Goal: Book appointment/travel/reservation

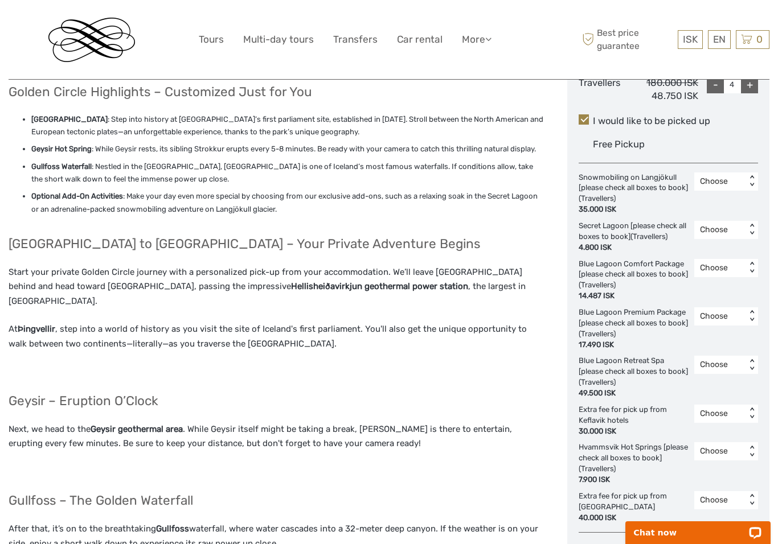
scroll to position [569, 0]
click at [398, 41] on link "Car rental" at bounding box center [420, 39] width 46 height 17
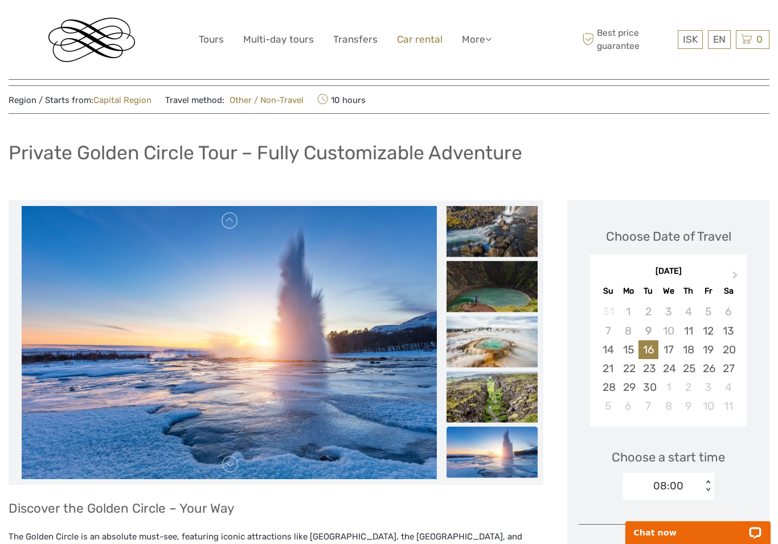
scroll to position [0, 0]
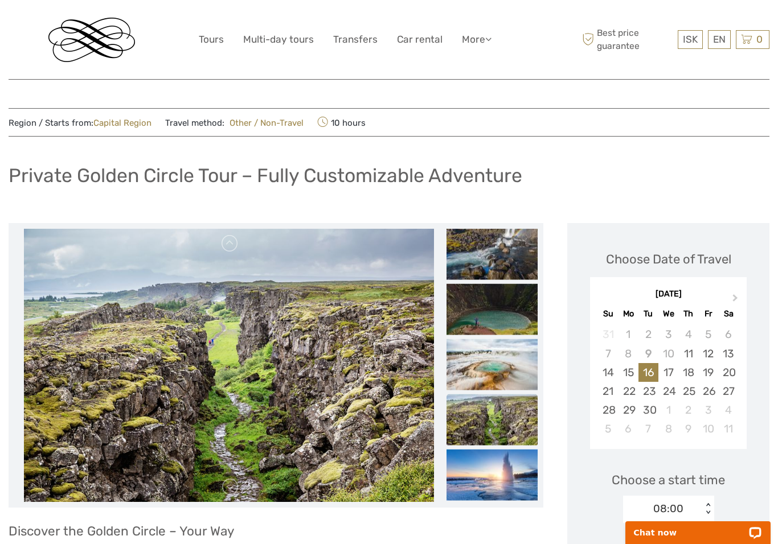
click at [86, 423] on img at bounding box center [229, 365] width 410 height 273
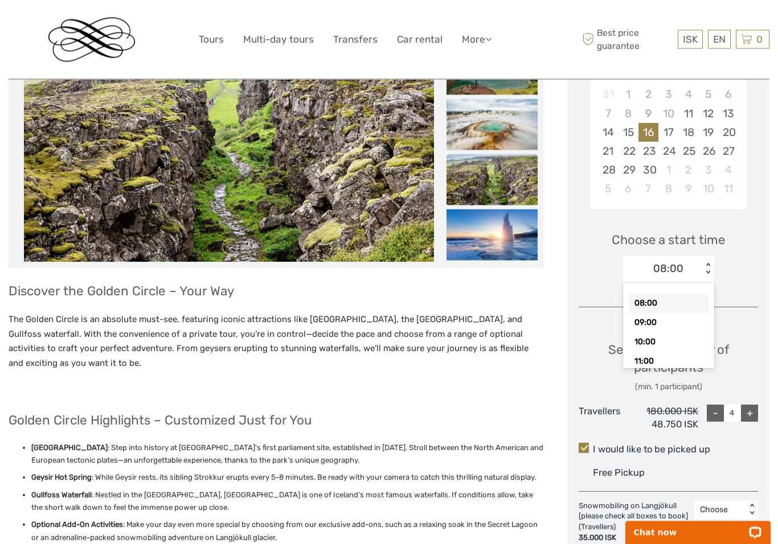
scroll to position [240, 0]
click at [659, 324] on div "09:00" at bounding box center [668, 322] width 80 height 19
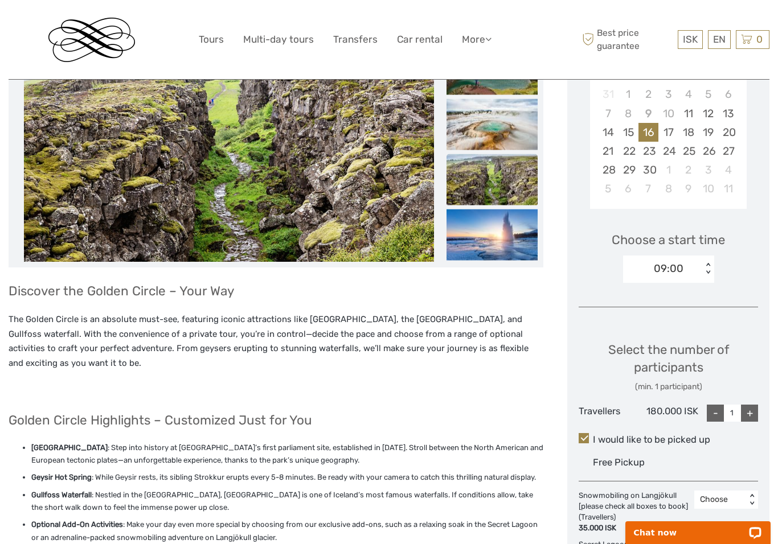
click at [752, 409] on div "+" at bounding box center [749, 413] width 17 height 17
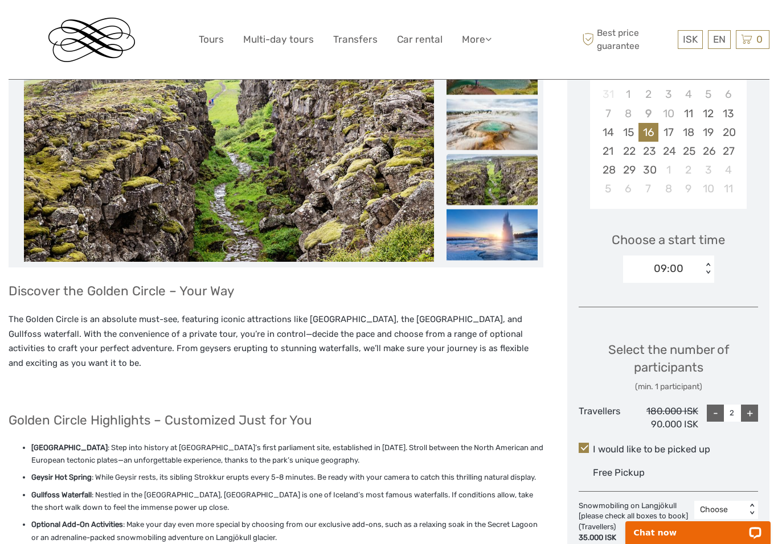
click at [751, 408] on div "+" at bounding box center [749, 413] width 17 height 17
click at [756, 412] on div "+" at bounding box center [749, 413] width 17 height 17
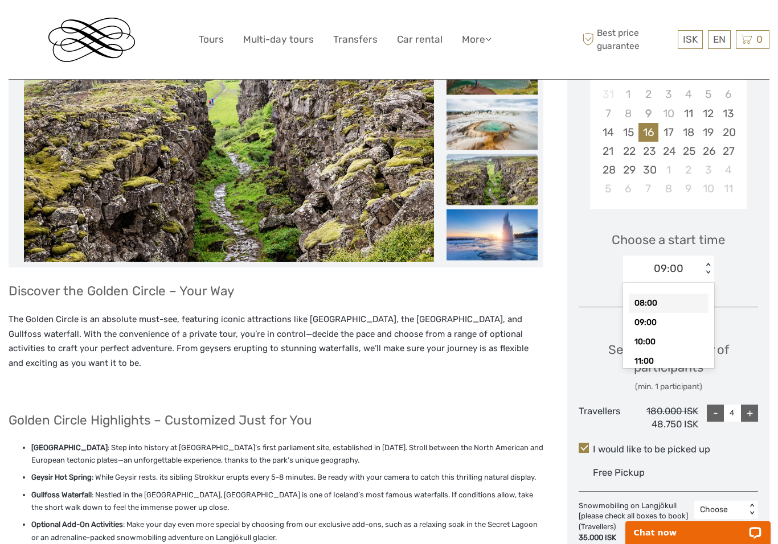
click at [653, 303] on div "08:00" at bounding box center [668, 303] width 80 height 19
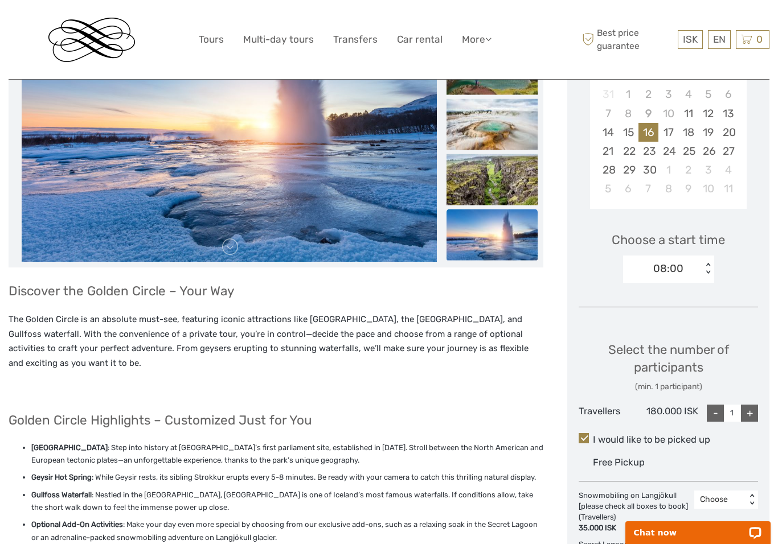
click at [756, 405] on div "+" at bounding box center [749, 413] width 17 height 17
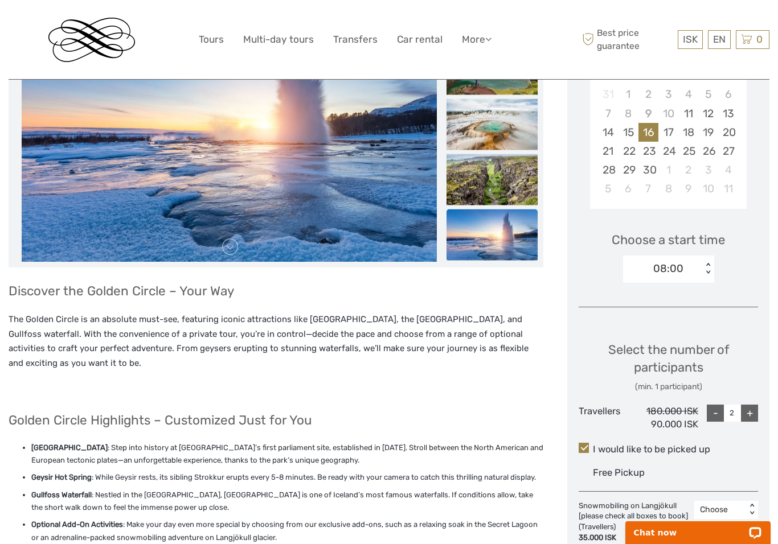
click at [755, 411] on div "+" at bounding box center [749, 413] width 17 height 17
click at [755, 408] on div "+" at bounding box center [749, 413] width 17 height 17
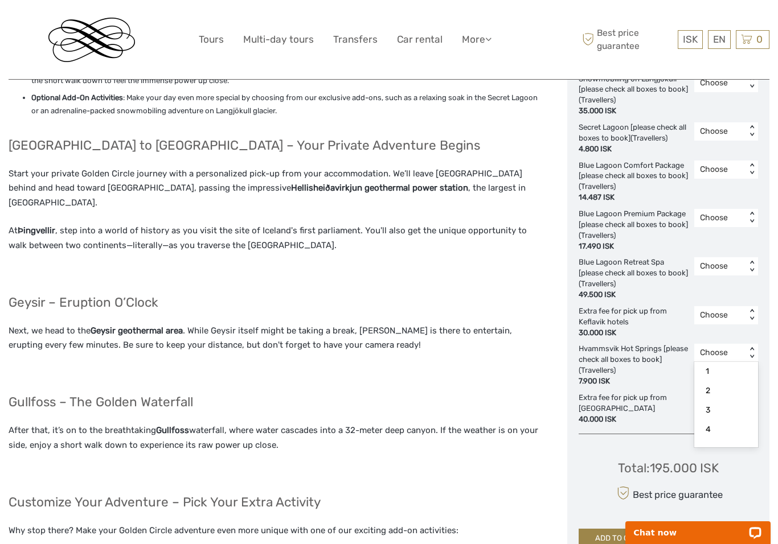
scroll to position [31, 0]
click at [721, 421] on div "4" at bounding box center [726, 428] width 52 height 19
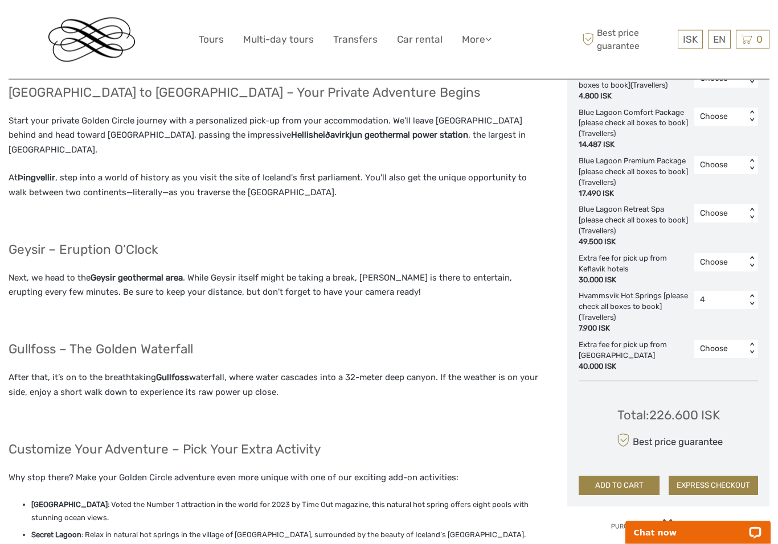
scroll to position [720, 0]
click at [729, 320] on div "Choose" at bounding box center [726, 329] width 52 height 19
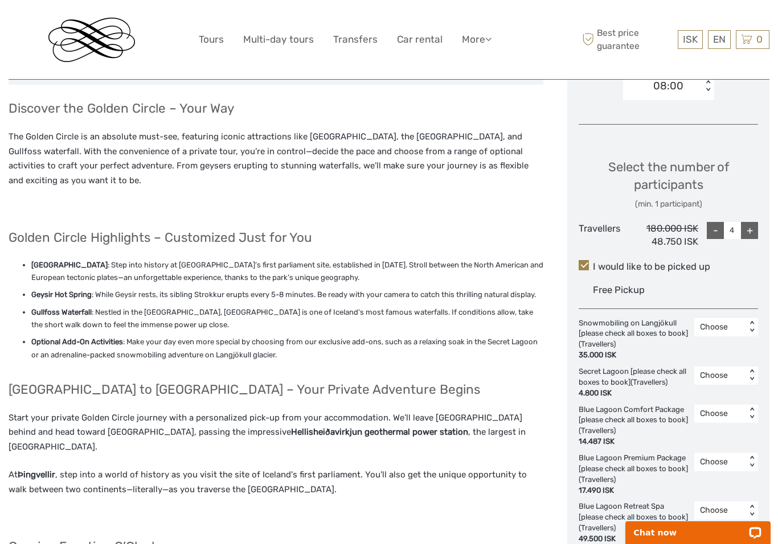
scroll to position [421, 0]
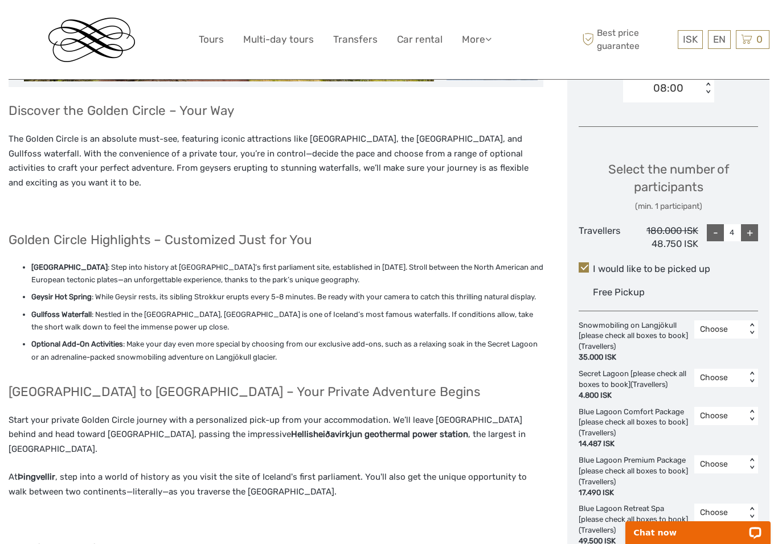
click at [717, 227] on div "-" at bounding box center [714, 232] width 17 height 17
click at [712, 229] on div "-" at bounding box center [714, 232] width 17 height 17
click at [712, 237] on div "-" at bounding box center [714, 232] width 17 height 17
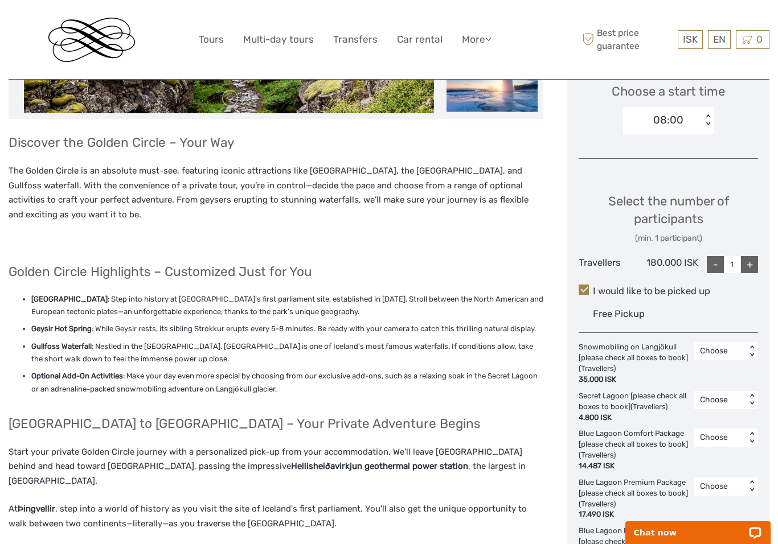
scroll to position [416, 0]
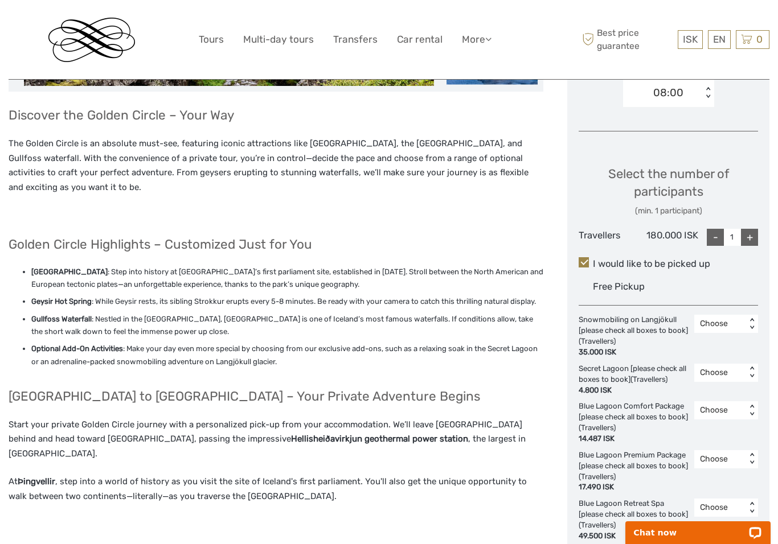
click at [768, 236] on div "Choose Date of Travel Next Month September 2025 Su Mo Tu We Th Fr Sa 31 1 2 3 4…" at bounding box center [668, 303] width 202 height 993
click at [751, 242] on div "+" at bounding box center [749, 237] width 17 height 17
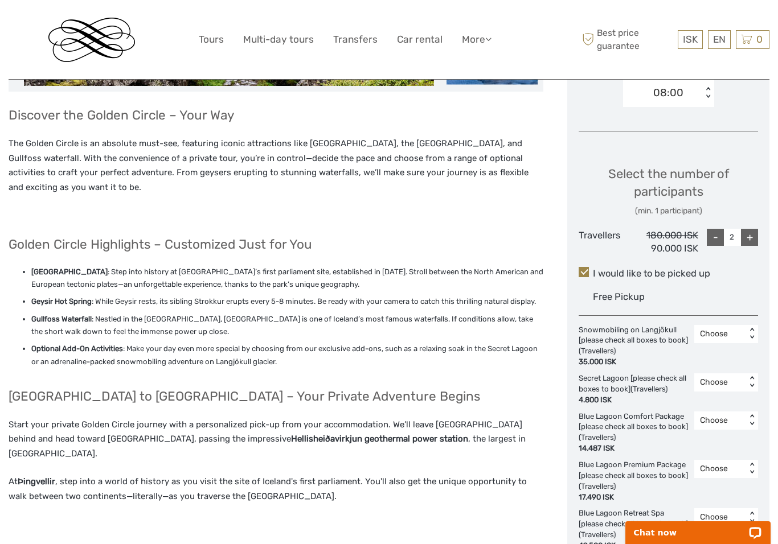
click at [751, 242] on div "+" at bounding box center [749, 237] width 17 height 17
click at [750, 242] on div "+" at bounding box center [749, 237] width 17 height 17
type input "4"
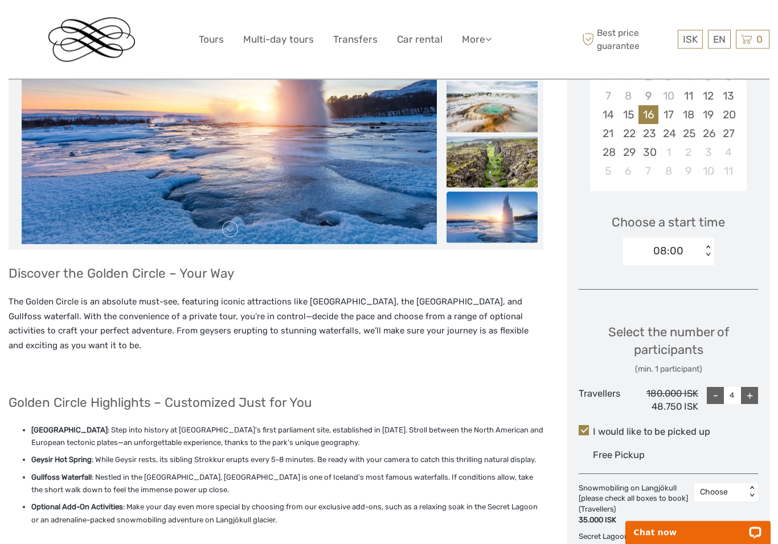
scroll to position [257, 0]
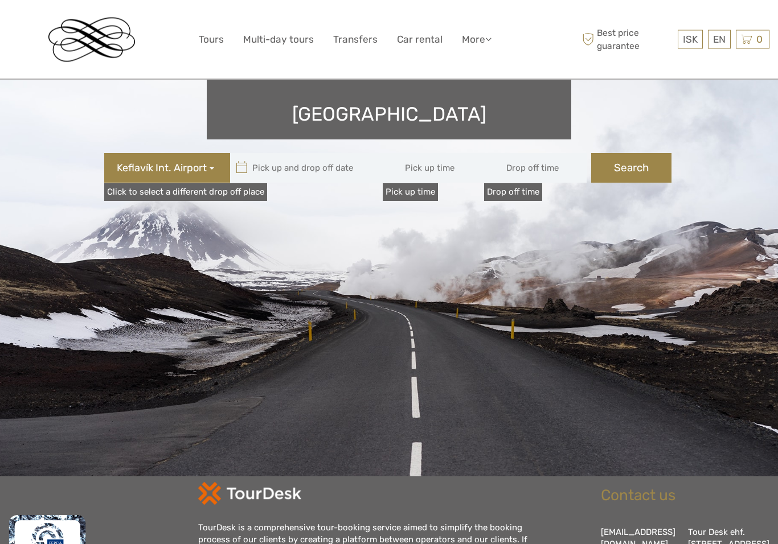
type input "08:00"
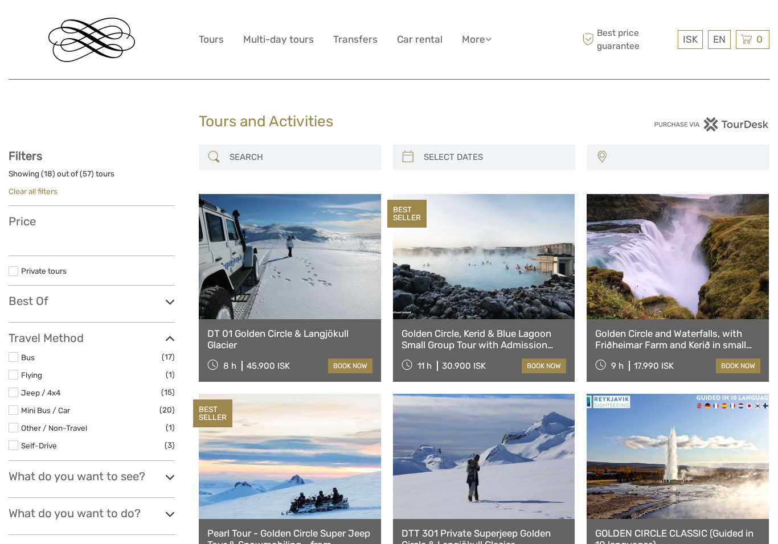
select select
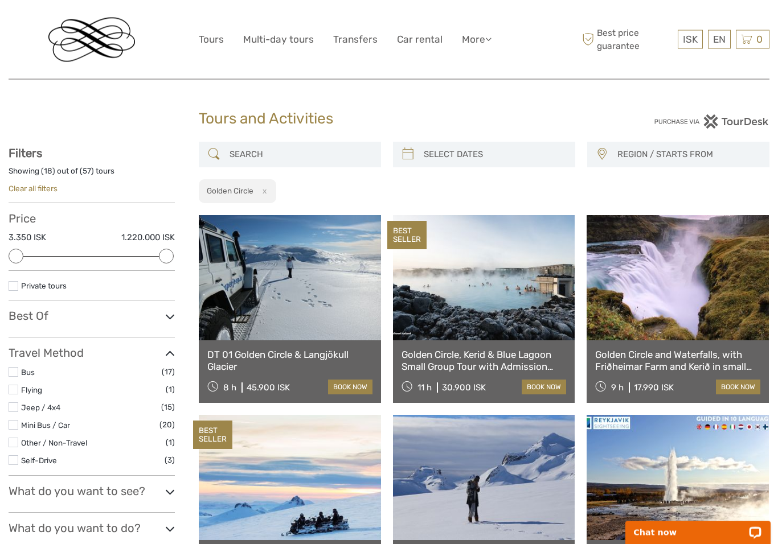
scroll to position [3, 0]
click at [17, 286] on label at bounding box center [14, 286] width 10 height 10
click at [0, 0] on input "checkbox" at bounding box center [0, 0] width 0 height 0
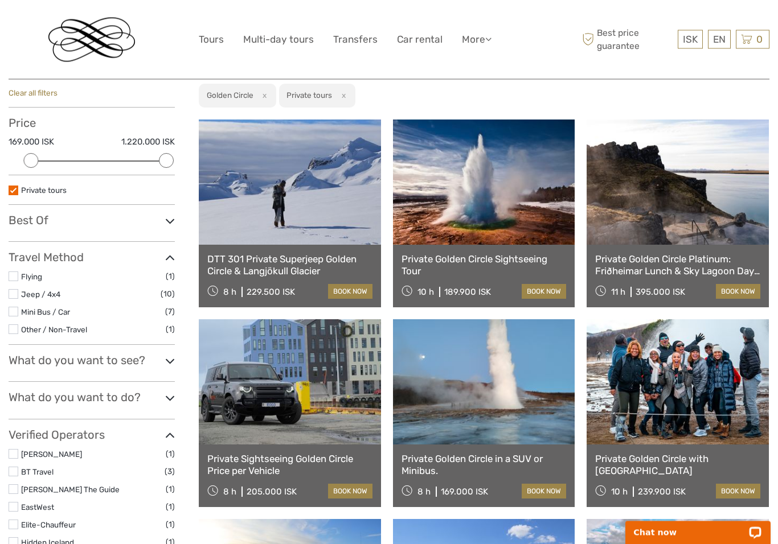
scroll to position [98, 0]
click at [166, 363] on icon at bounding box center [170, 360] width 10 height 15
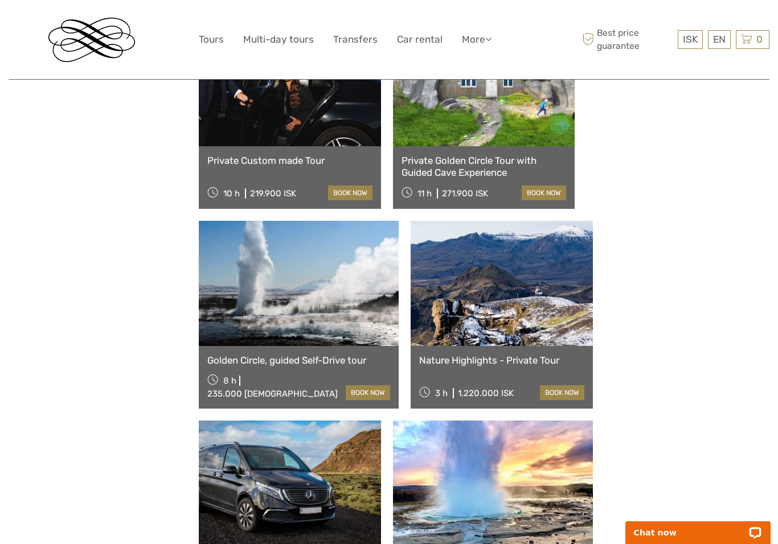
scroll to position [794, 0]
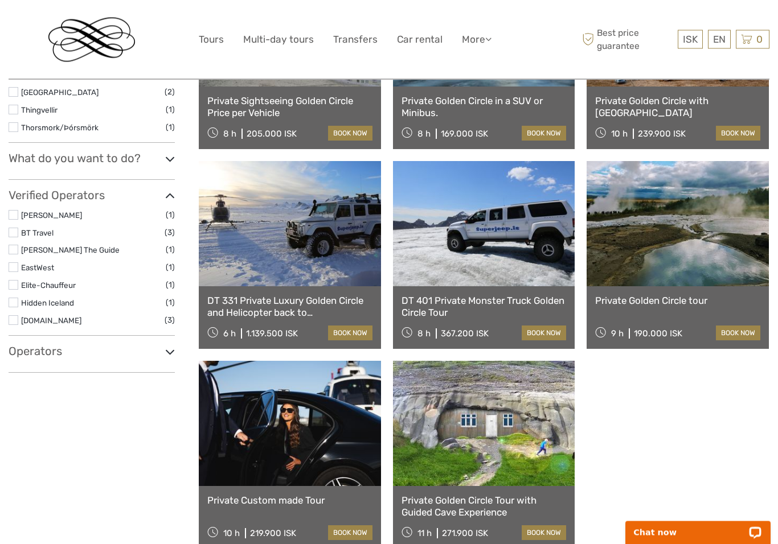
scroll to position [459, 0]
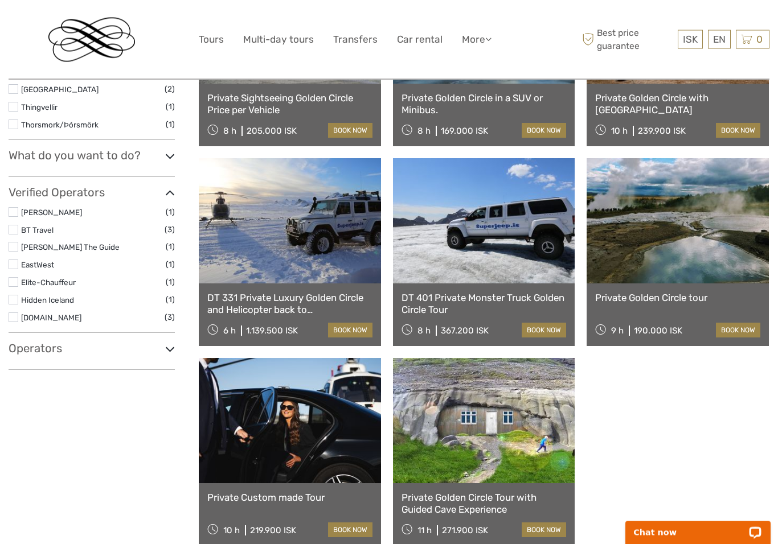
click at [694, 250] on link at bounding box center [677, 221] width 182 height 125
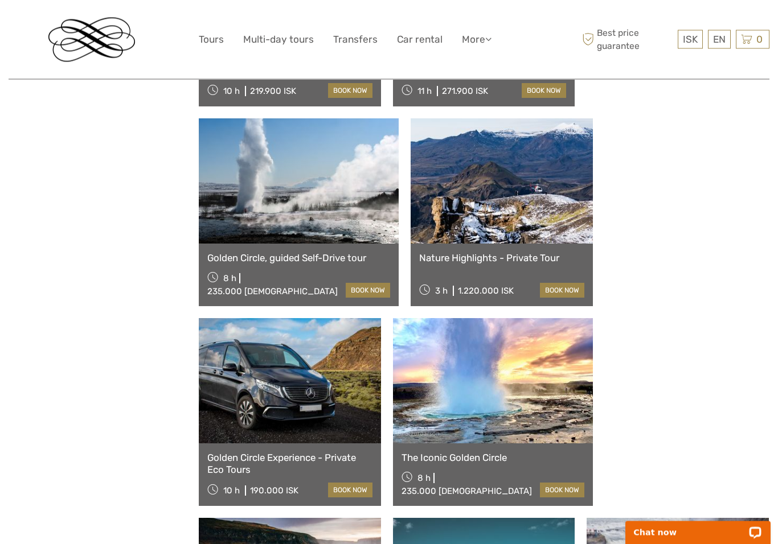
scroll to position [899, 0]
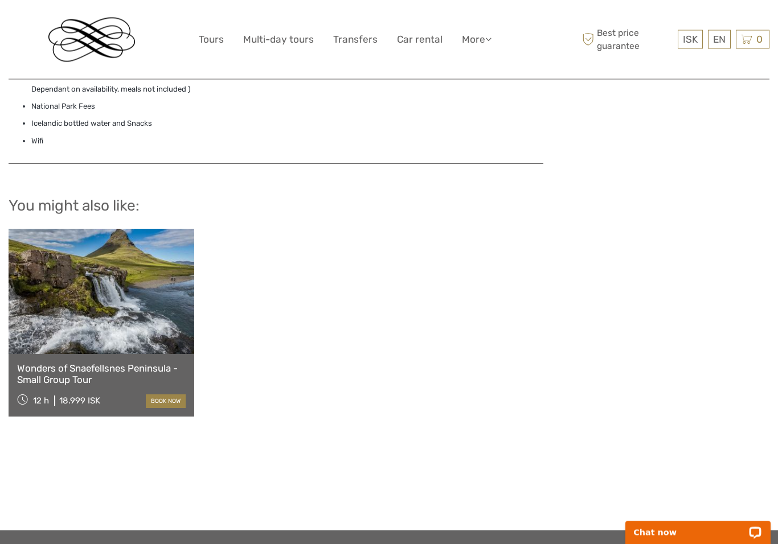
scroll to position [1282, 0]
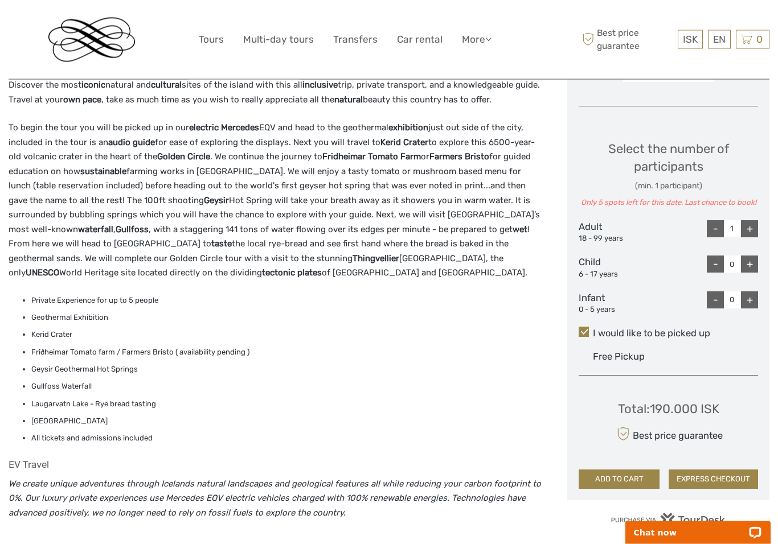
click at [756, 227] on div "+" at bounding box center [749, 229] width 17 height 17
click at [757, 227] on div "+" at bounding box center [749, 228] width 17 height 17
click at [755, 231] on div "+" at bounding box center [749, 228] width 17 height 17
type input "4"
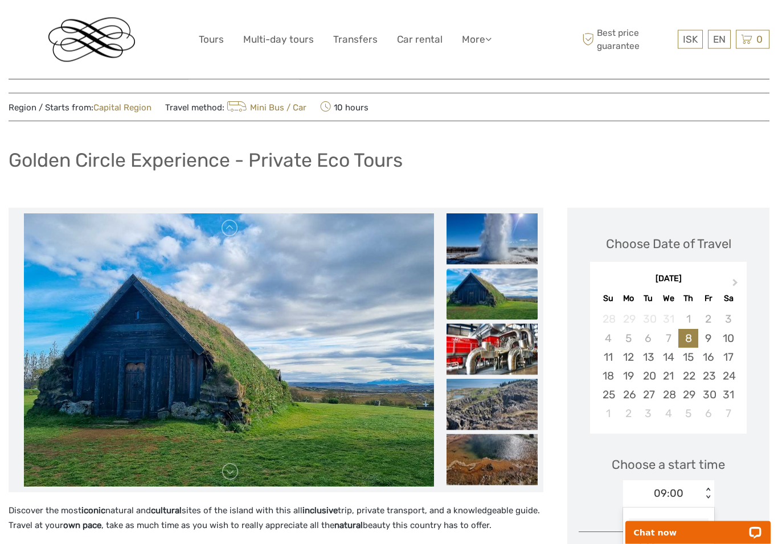
scroll to position [0, 0]
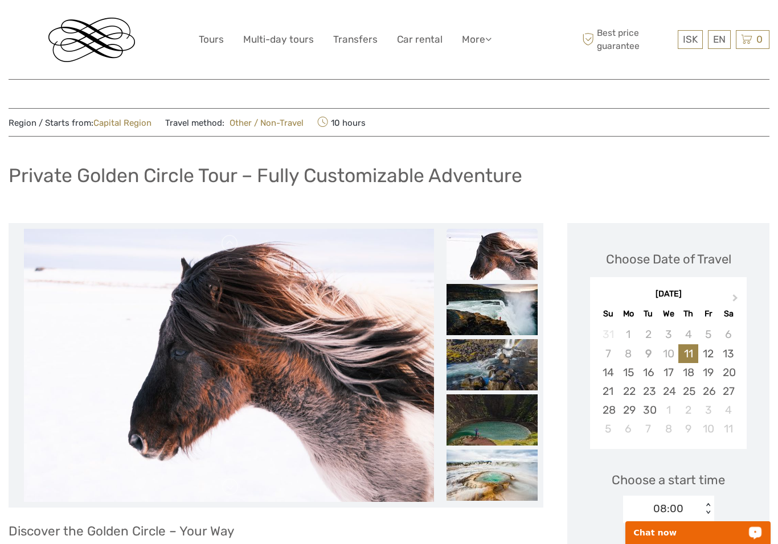
click at [749, 537] on div "Open LiveChat chat widget" at bounding box center [755, 532] width 14 height 14
click at [689, 247] on div "Choose Date of Travel Next Month September 2025 Su Mo Tu We Th Fr Sa 31 1 2 3 4…" at bounding box center [667, 345] width 179 height 221
click at [705, 252] on div "Choose Date of Travel" at bounding box center [668, 259] width 125 height 18
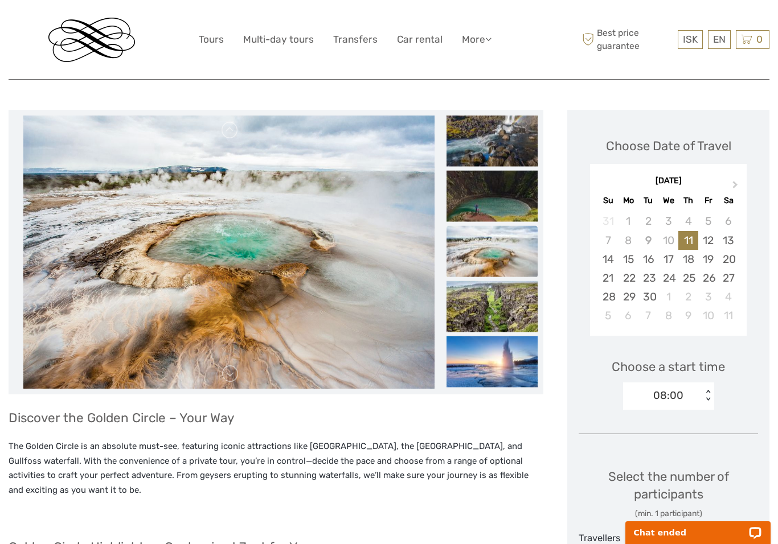
scroll to position [123, 0]
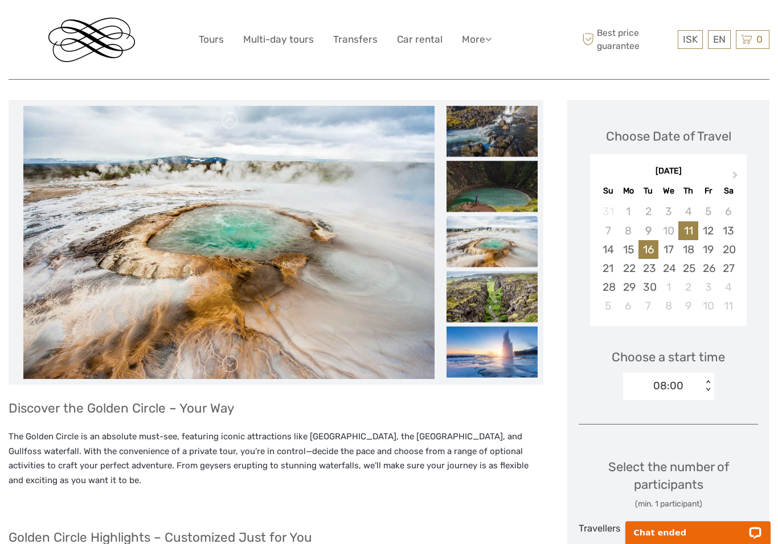
click at [646, 248] on div "16" at bounding box center [648, 249] width 20 height 19
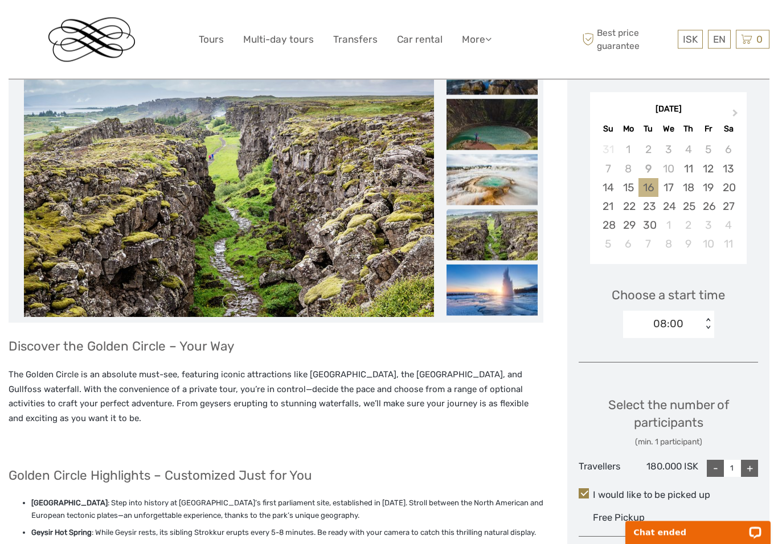
scroll to position [199, 0]
